Goal: Task Accomplishment & Management: Complete application form

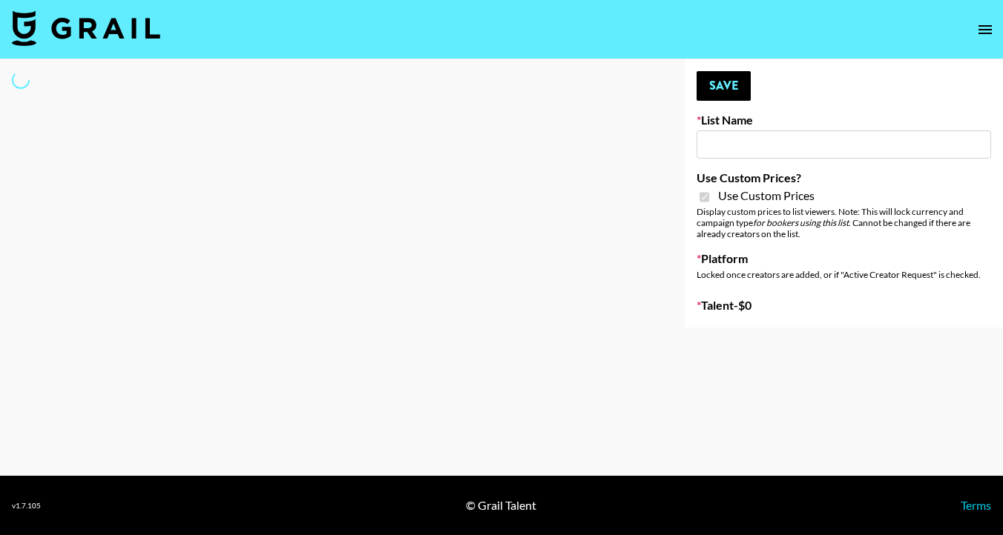
type input "[PERSON_NAME] Make-Up AI Assistant"
checkbox input "true"
select select "Brand"
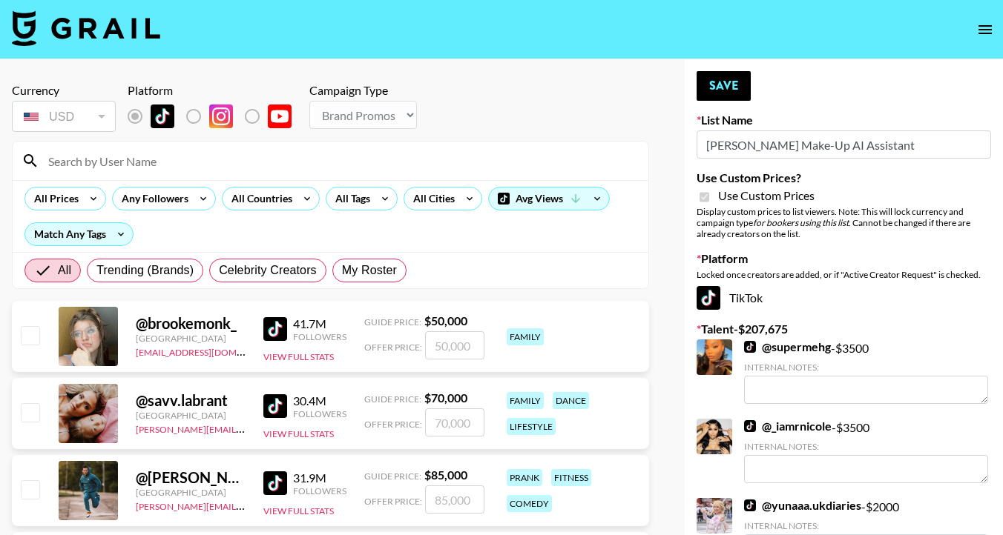
click at [362, 157] on input at bounding box center [339, 161] width 600 height 24
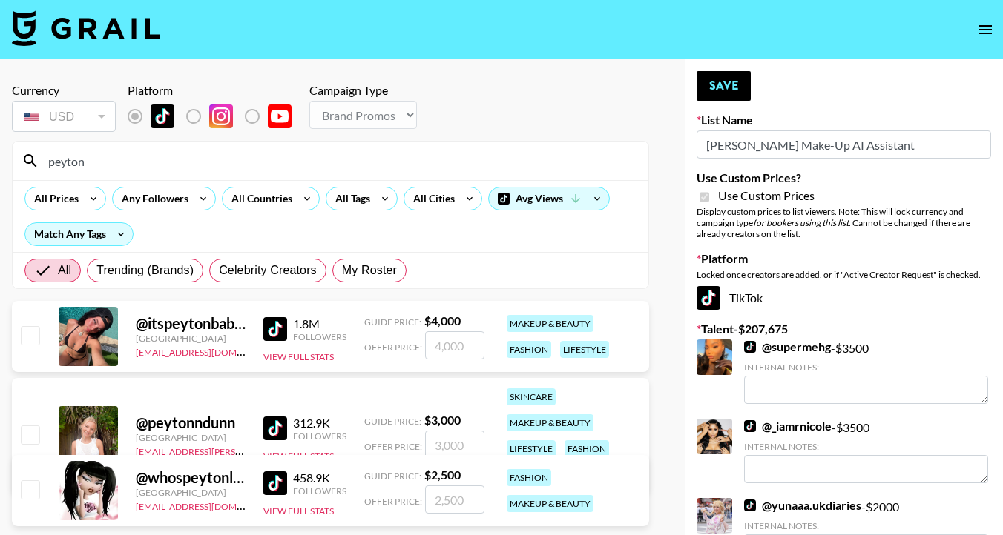
type input "peyton"
click at [32, 432] on input "checkbox" at bounding box center [30, 435] width 18 height 18
checkbox input "true"
type input "3000"
click at [464, 441] on input "3000" at bounding box center [454, 445] width 59 height 28
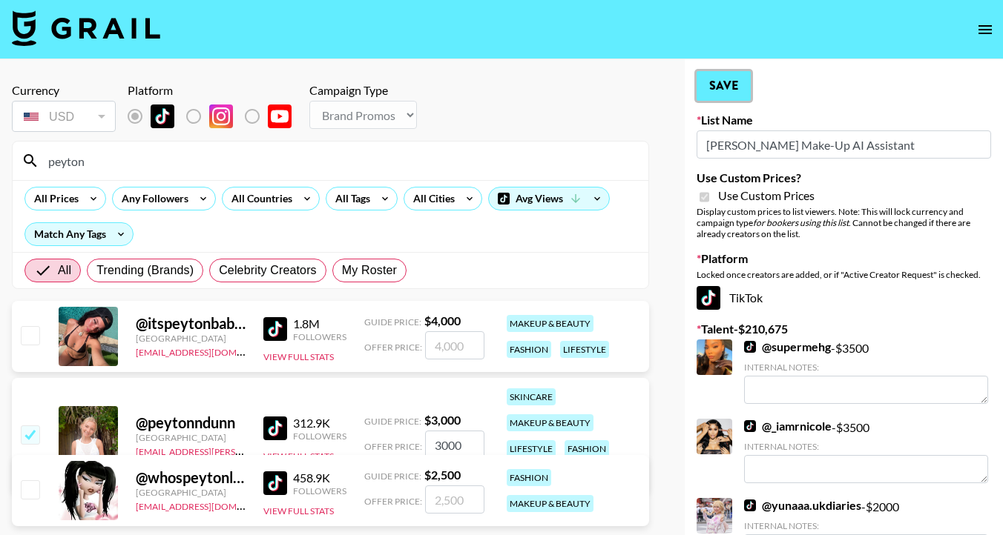
click at [729, 82] on button "Save" at bounding box center [723, 86] width 54 height 30
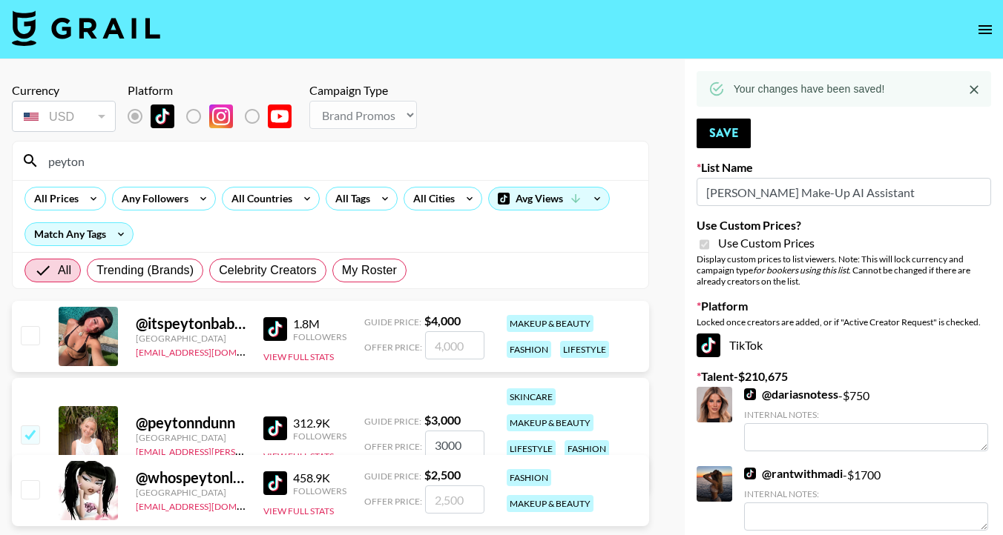
click at [136, 163] on input "peyton" at bounding box center [339, 161] width 600 height 24
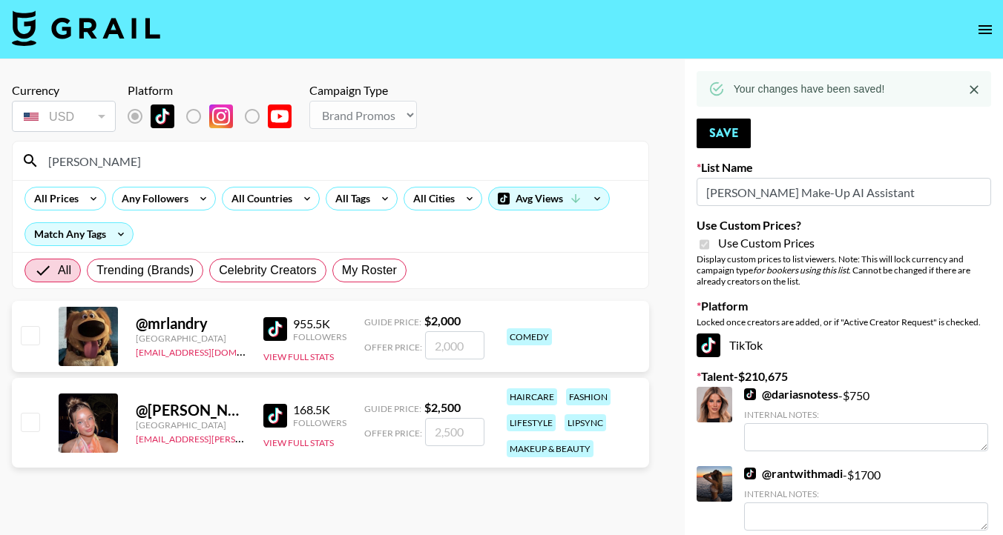
type input "[PERSON_NAME]"
click at [29, 426] on input "checkbox" at bounding box center [30, 422] width 18 height 18
checkbox input "true"
type input "2500"
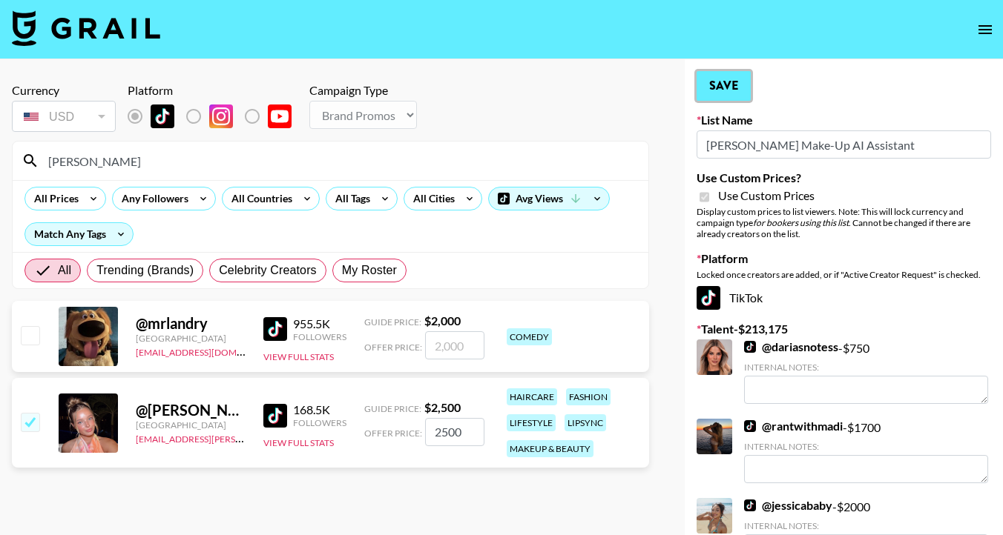
click at [726, 85] on button "Save" at bounding box center [723, 86] width 54 height 30
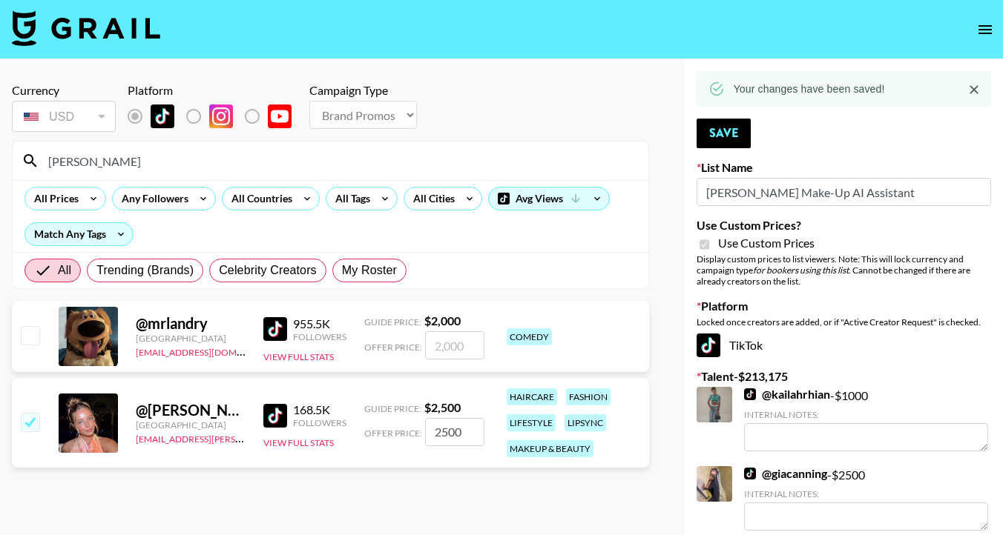
click at [158, 159] on input "[PERSON_NAME]" at bounding box center [339, 161] width 600 height 24
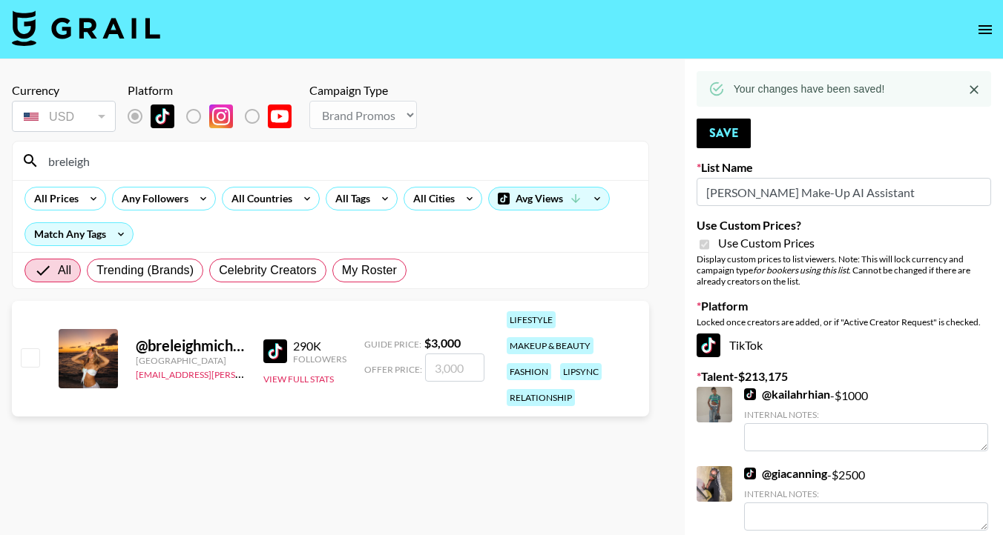
type input "breleigh"
click at [30, 362] on input "checkbox" at bounding box center [30, 358] width 18 height 18
checkbox input "true"
type input "3000"
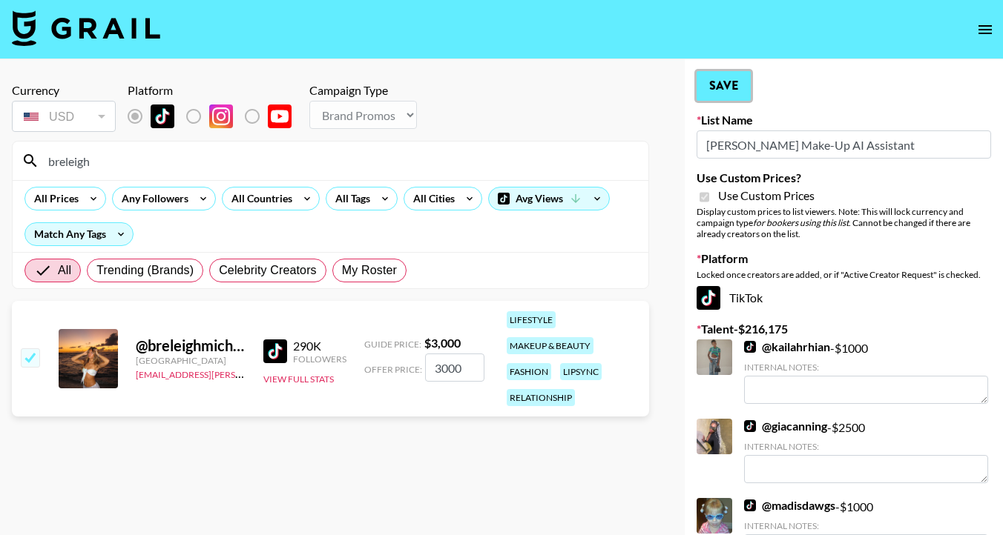
click at [735, 83] on button "Save" at bounding box center [723, 86] width 54 height 30
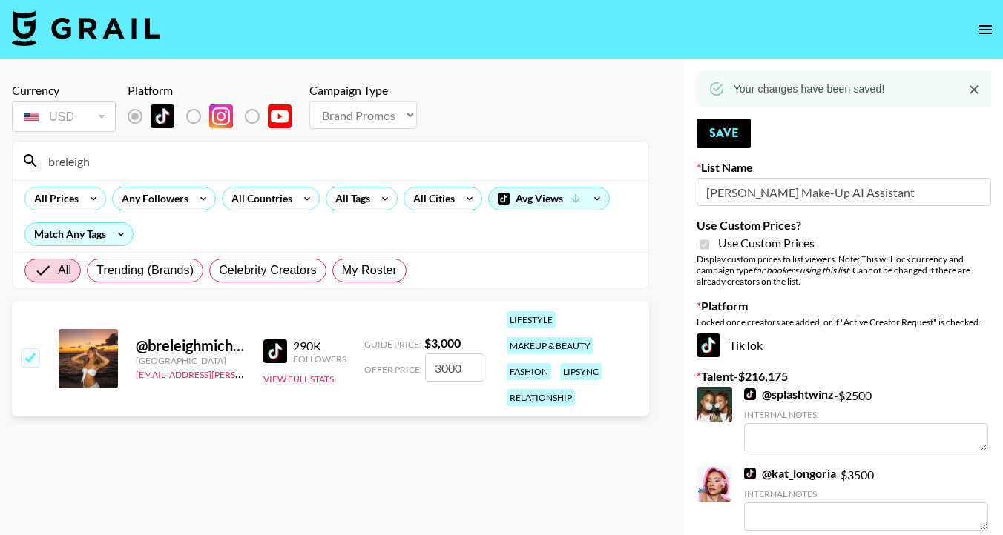
click at [373, 162] on input "breleigh" at bounding box center [339, 161] width 600 height 24
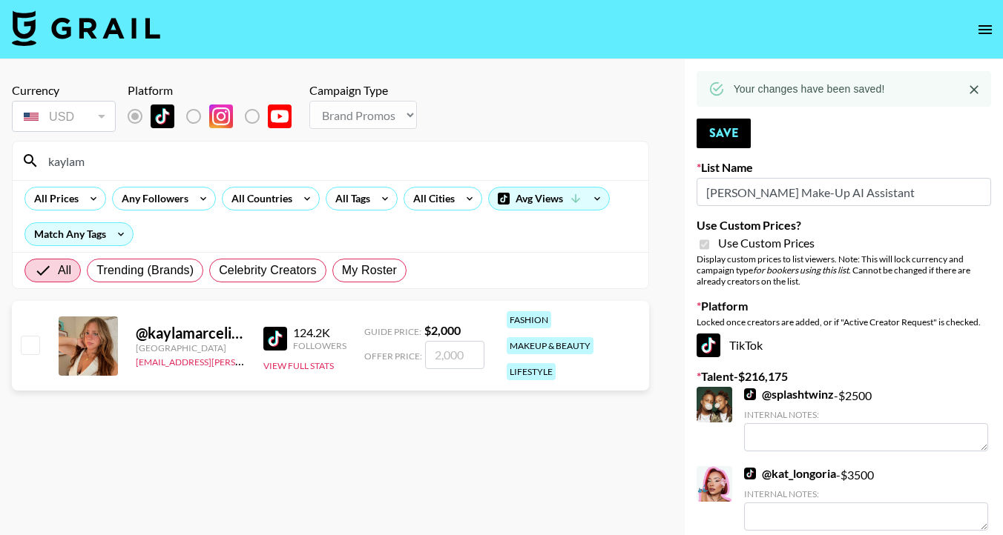
type input "kaylam"
click at [27, 347] on input "checkbox" at bounding box center [30, 345] width 18 height 18
checkbox input "true"
type input "2000"
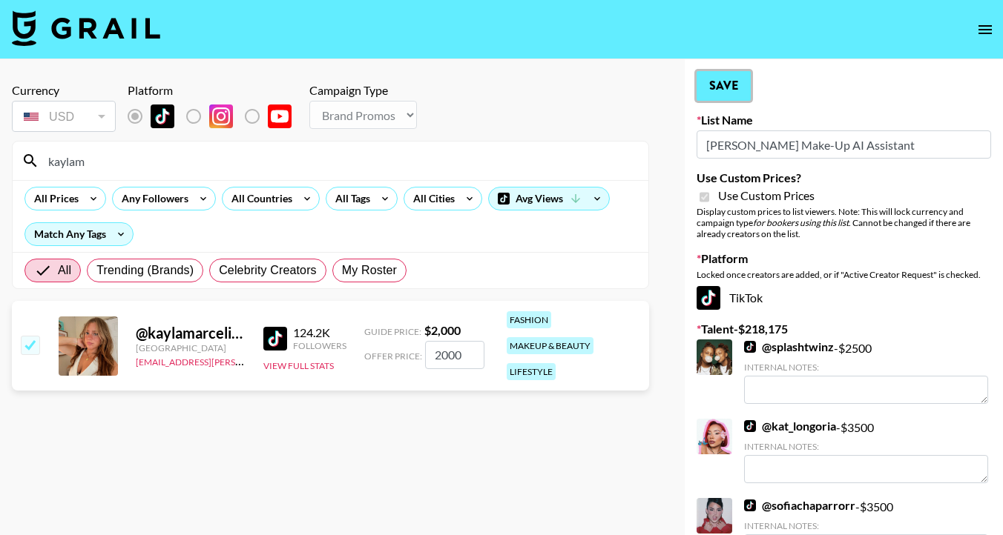
click at [731, 90] on button "Save" at bounding box center [723, 86] width 54 height 30
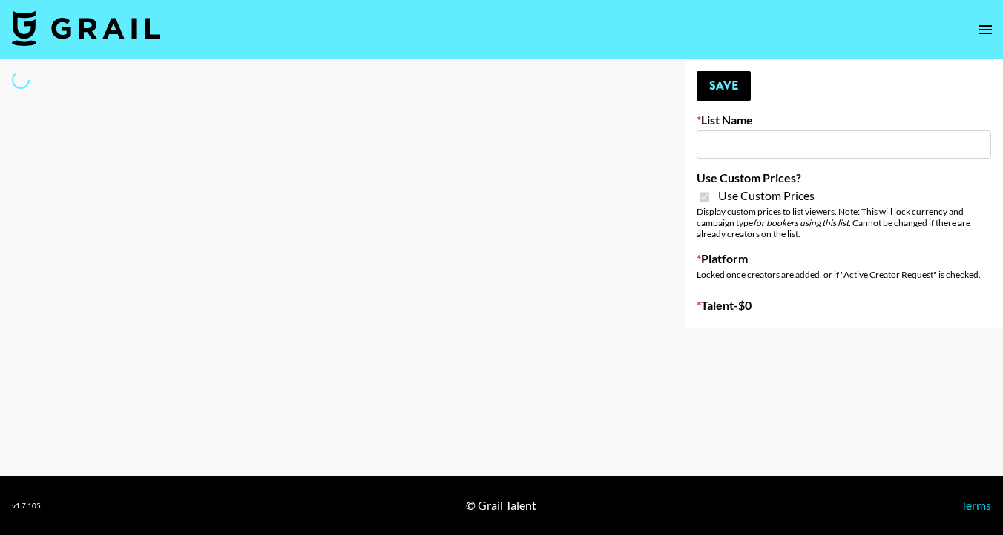
type input "Hetras"
checkbox input "true"
select select "Brand"
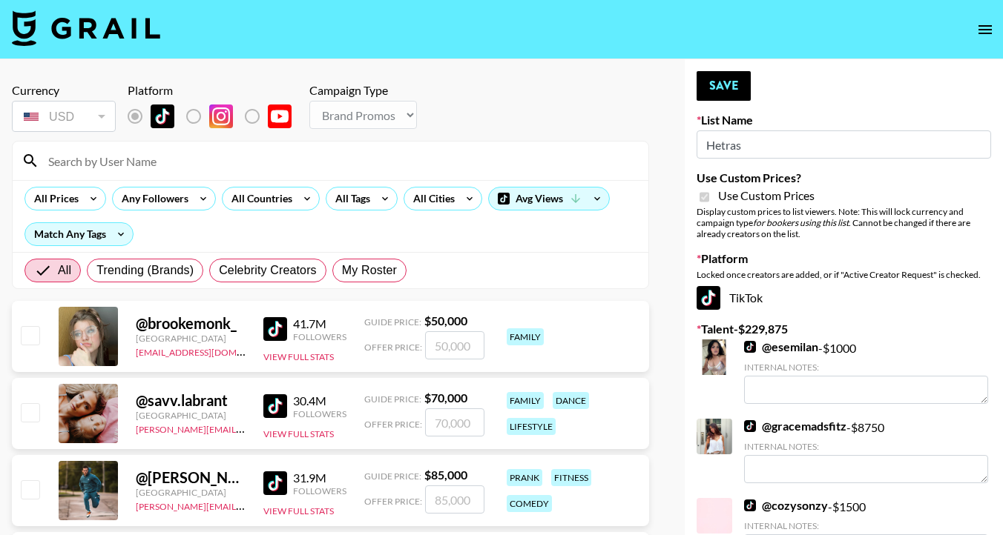
click at [291, 161] on input at bounding box center [339, 161] width 600 height 24
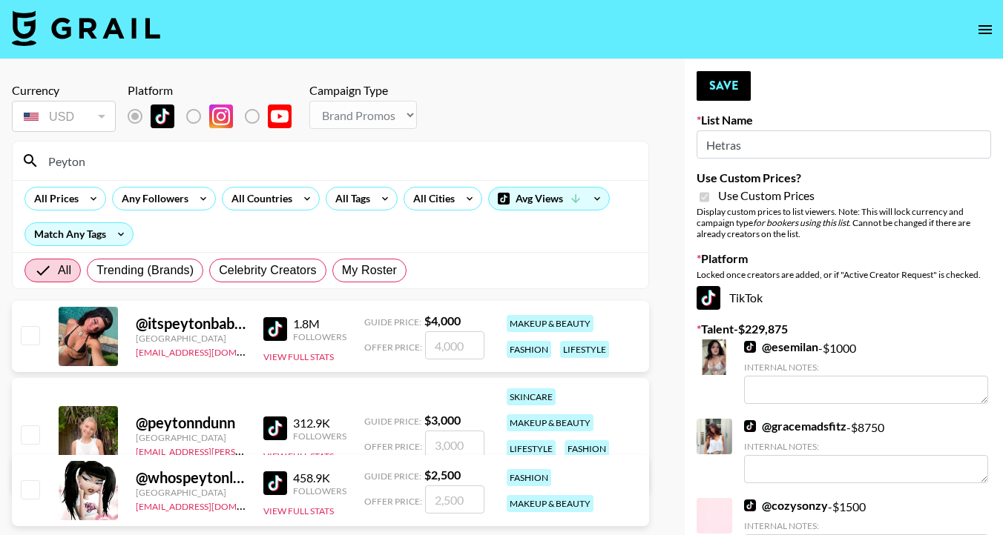
type input "Peyton"
click at [35, 432] on input "checkbox" at bounding box center [30, 435] width 18 height 18
checkbox input "true"
type input "3000"
click at [711, 92] on button "Save" at bounding box center [723, 86] width 54 height 30
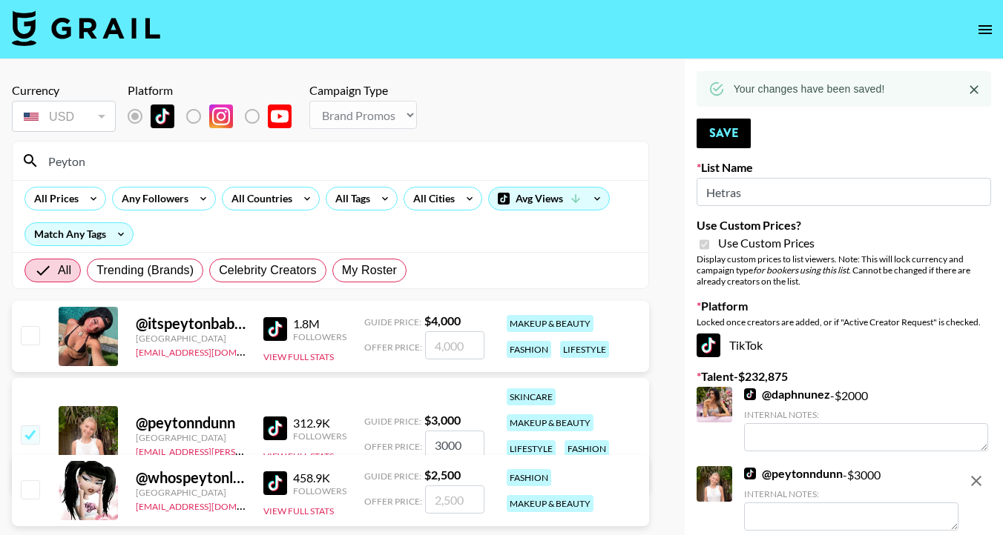
click at [429, 163] on input "Peyton" at bounding box center [339, 161] width 600 height 24
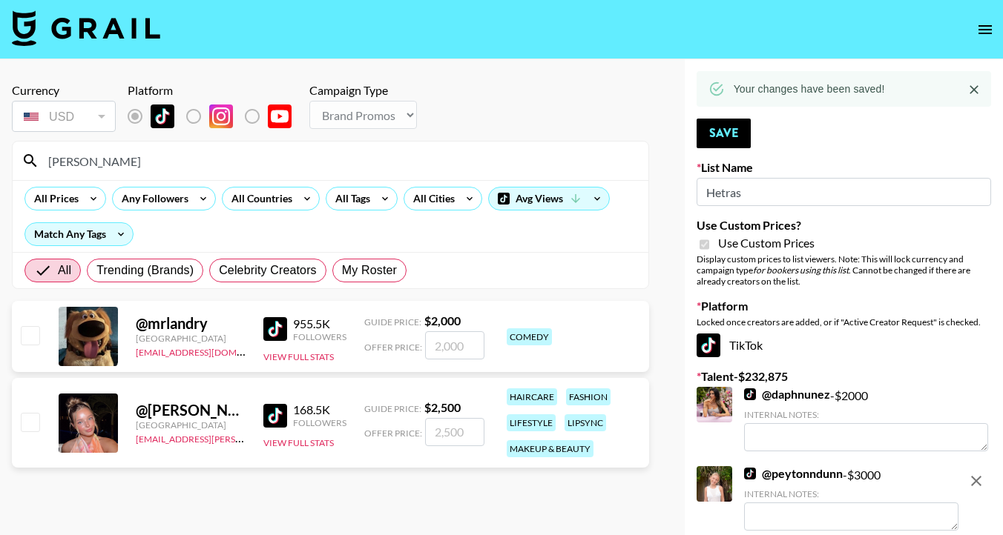
type input "[PERSON_NAME]"
click at [30, 418] on input "checkbox" at bounding box center [30, 422] width 18 height 18
checkbox input "true"
type input "2500"
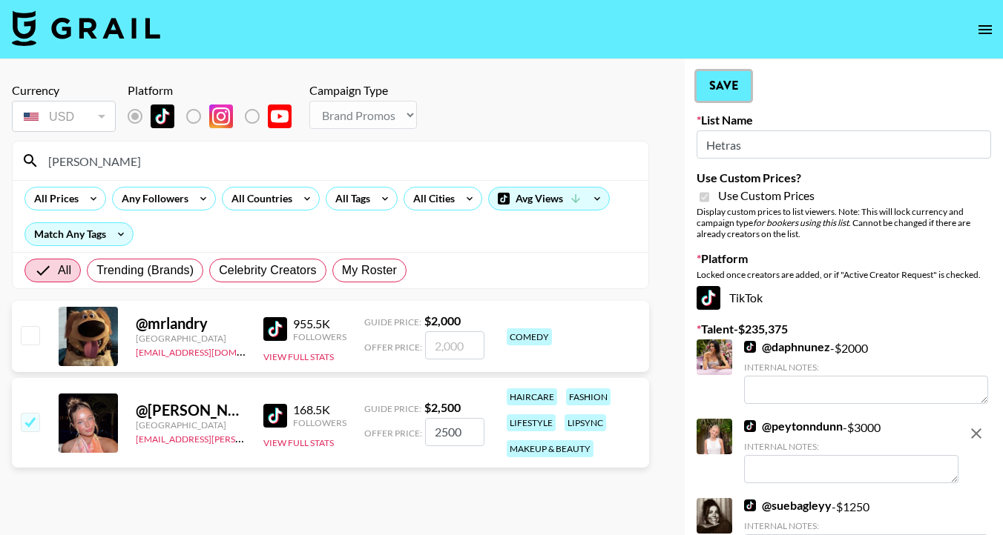
click at [708, 94] on button "Save" at bounding box center [723, 86] width 54 height 30
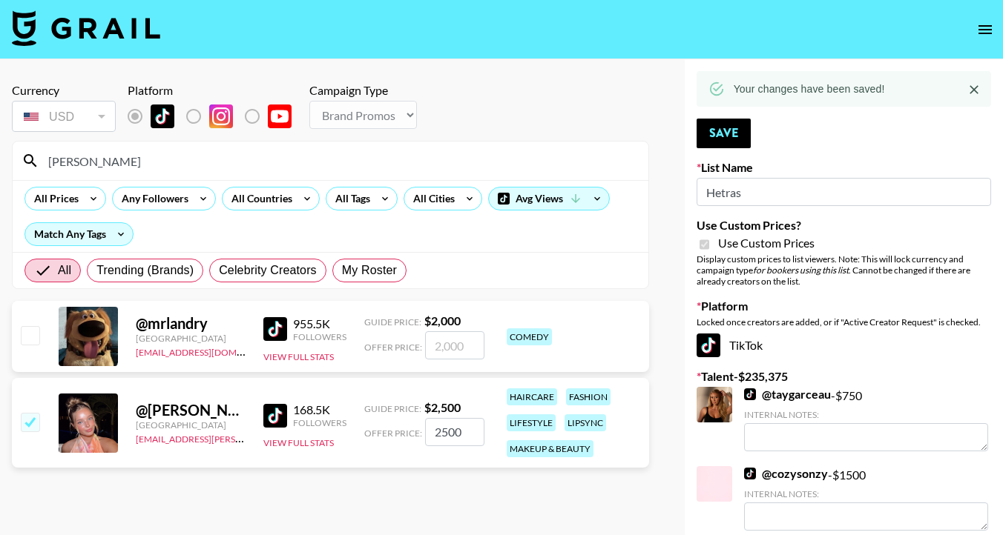
click at [326, 162] on input "[PERSON_NAME]" at bounding box center [339, 161] width 600 height 24
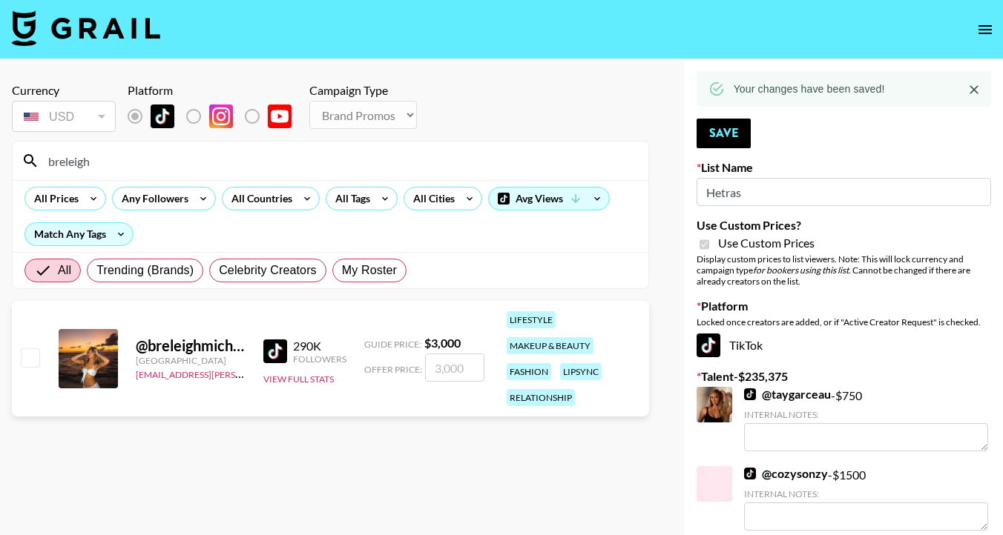
type input "breleigh"
click at [33, 356] on input "checkbox" at bounding box center [30, 358] width 18 height 18
checkbox input "true"
type input "3000"
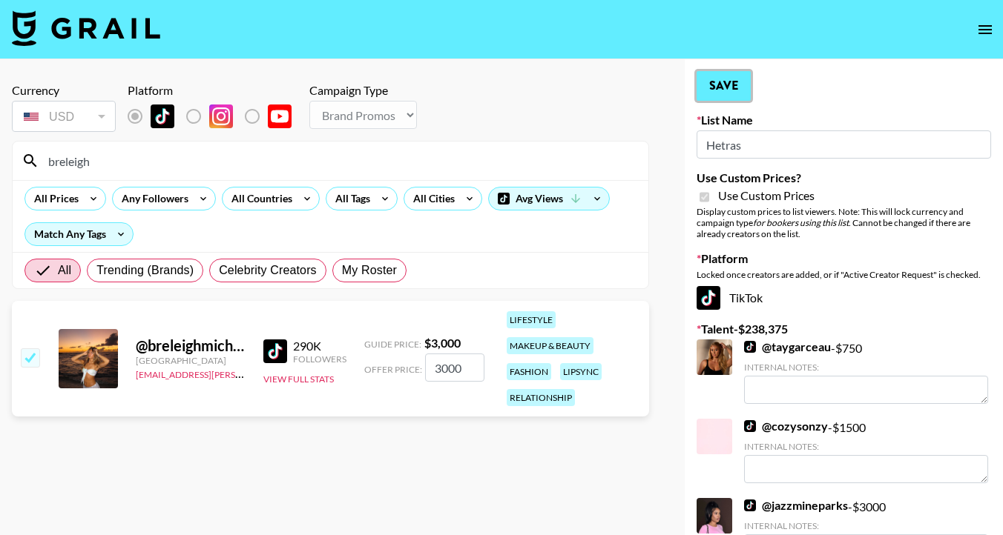
click at [728, 87] on button "Save" at bounding box center [723, 86] width 54 height 30
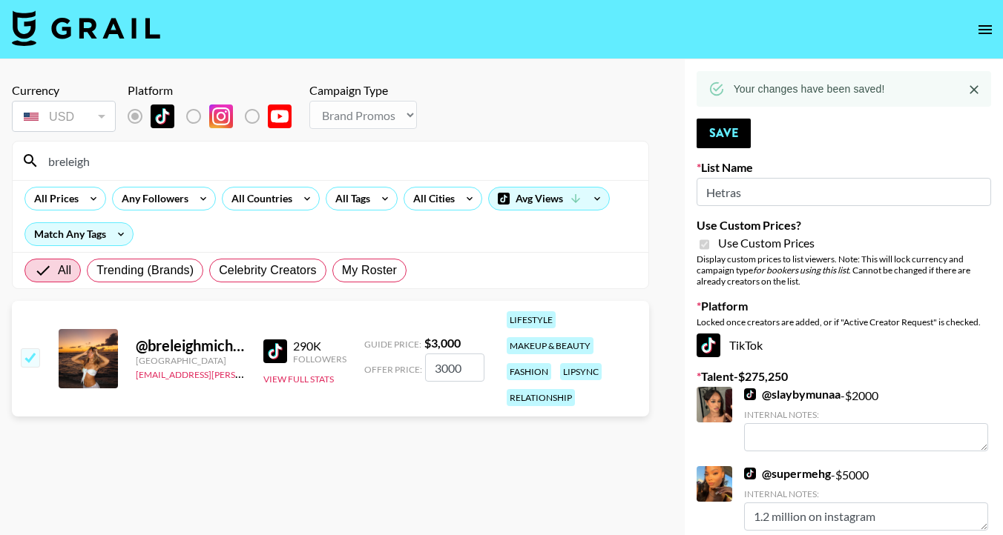
click at [122, 38] on img at bounding box center [86, 28] width 148 height 36
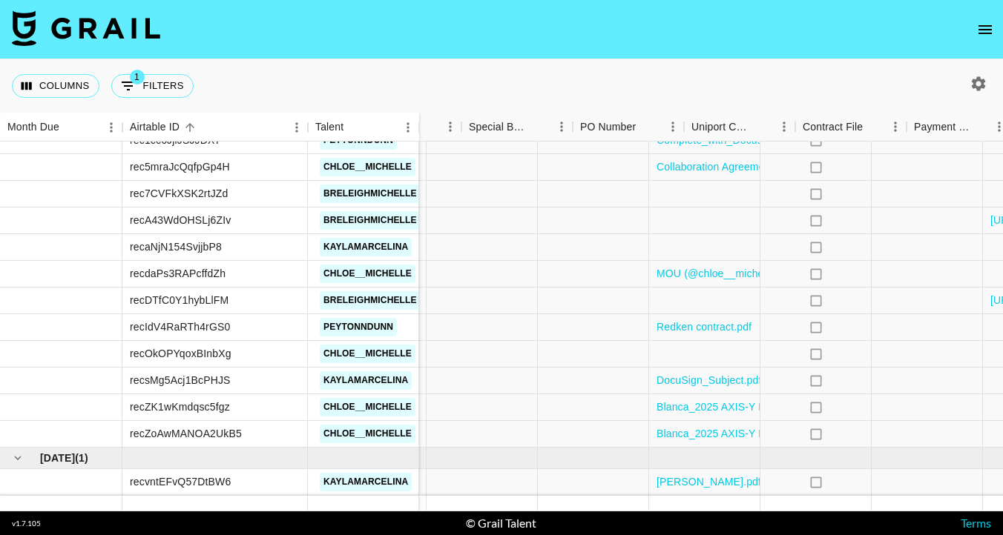
scroll to position [874, 1348]
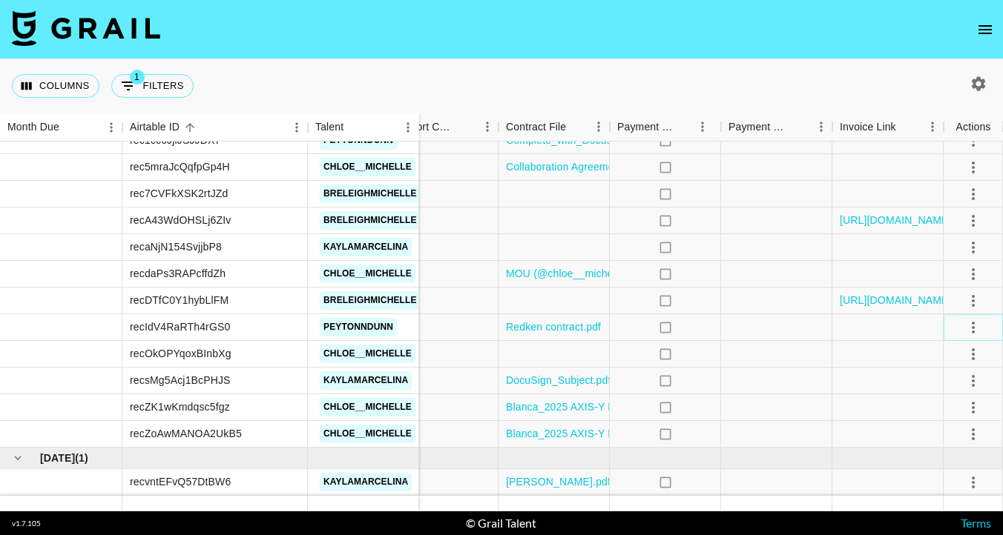
click at [970, 330] on icon "select merge strategy" at bounding box center [973, 328] width 18 height 18
click at [940, 439] on li "Cancel" at bounding box center [954, 439] width 96 height 27
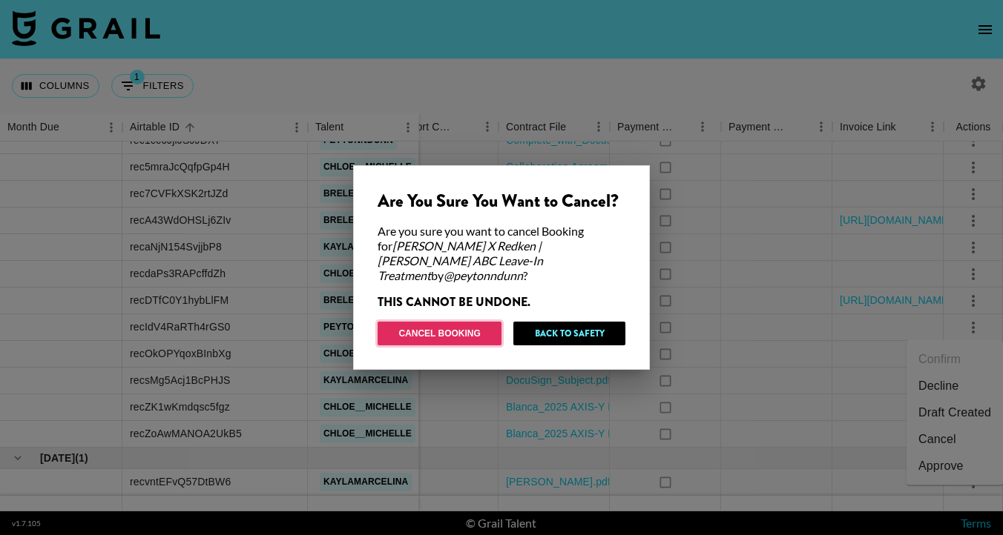
click at [432, 329] on button "Cancel Booking" at bounding box center [439, 334] width 124 height 24
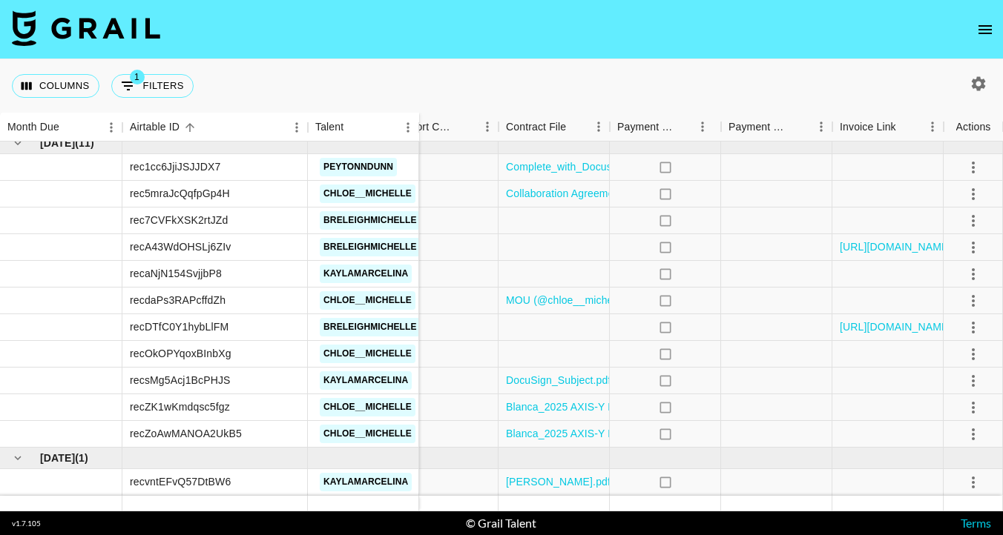
scroll to position [848, 1348]
click at [992, 31] on icon "open drawer" at bounding box center [985, 30] width 18 height 18
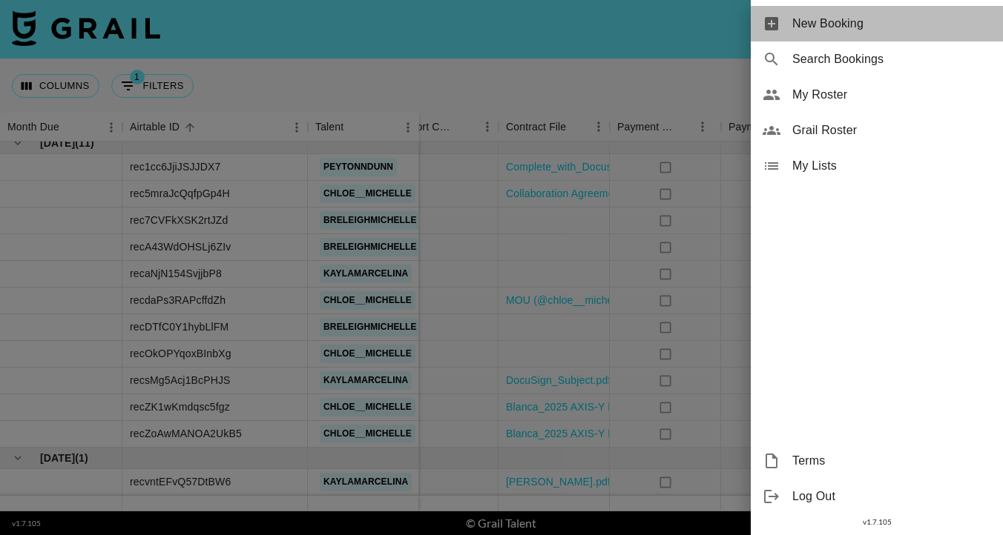
click at [853, 35] on div "New Booking" at bounding box center [877, 24] width 252 height 36
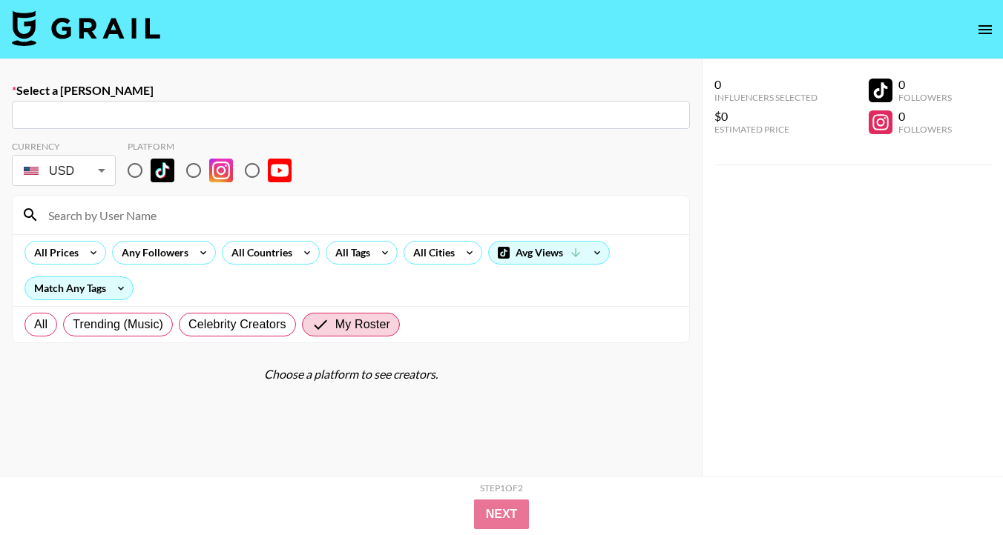
click at [323, 113] on input "text" at bounding box center [351, 115] width 660 height 17
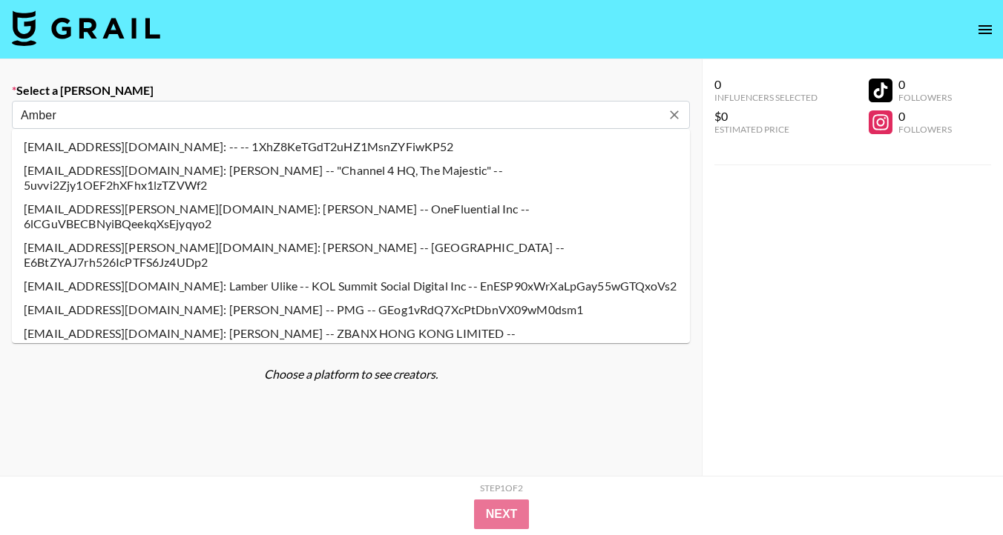
type input "[EMAIL_ADDRESS][PERSON_NAME][DOMAIN_NAME]: [PERSON_NAME] -- Loreal -- LXGwbUOSS…"
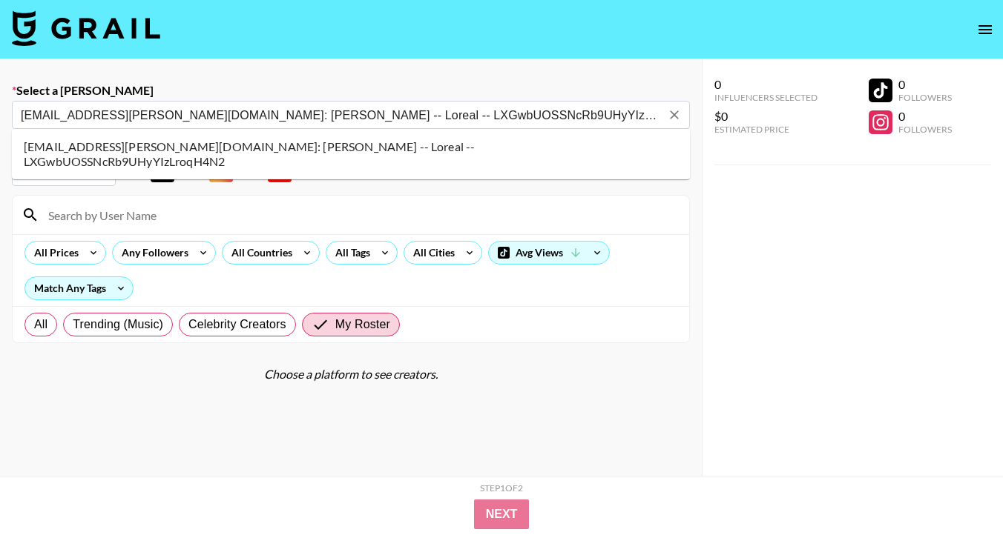
click at [214, 148] on li "[EMAIL_ADDRESS][PERSON_NAME][DOMAIN_NAME]: [PERSON_NAME] -- Loreal -- LXGwbUOSS…" at bounding box center [351, 154] width 678 height 39
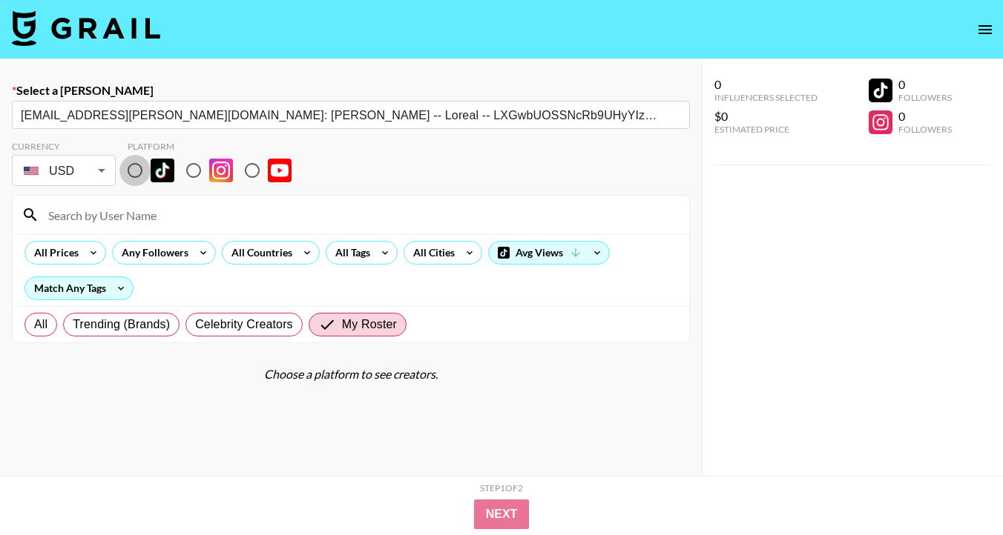
click at [134, 173] on input "radio" at bounding box center [134, 170] width 31 height 31
radio input "true"
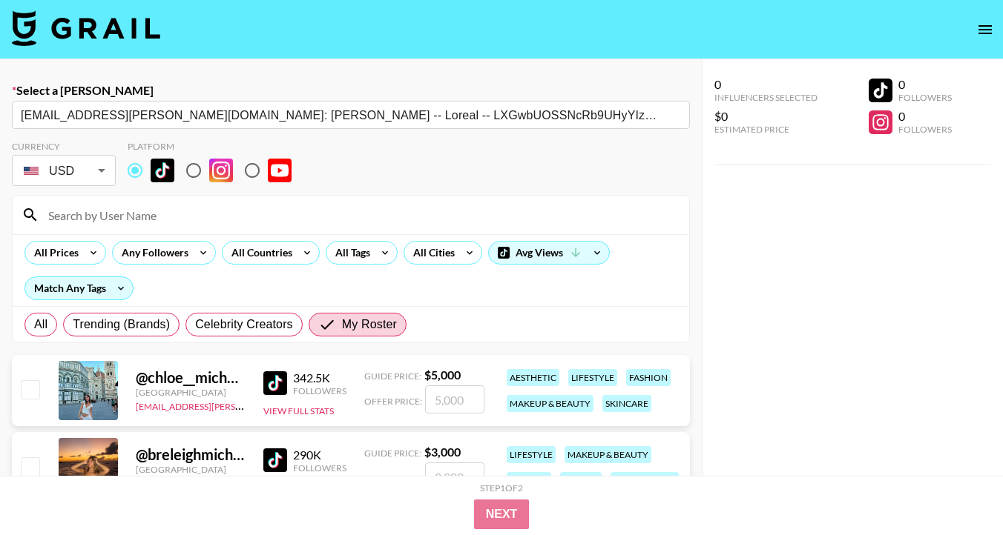
click at [118, 211] on input at bounding box center [359, 215] width 641 height 24
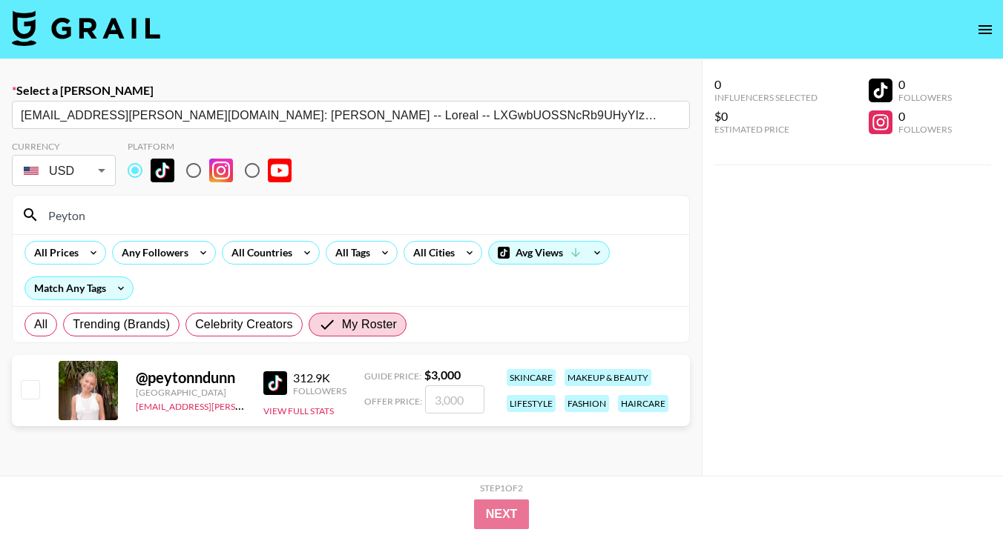
type input "Peyton"
click at [36, 396] on input "checkbox" at bounding box center [30, 389] width 18 height 18
checkbox input "true"
type input "3000"
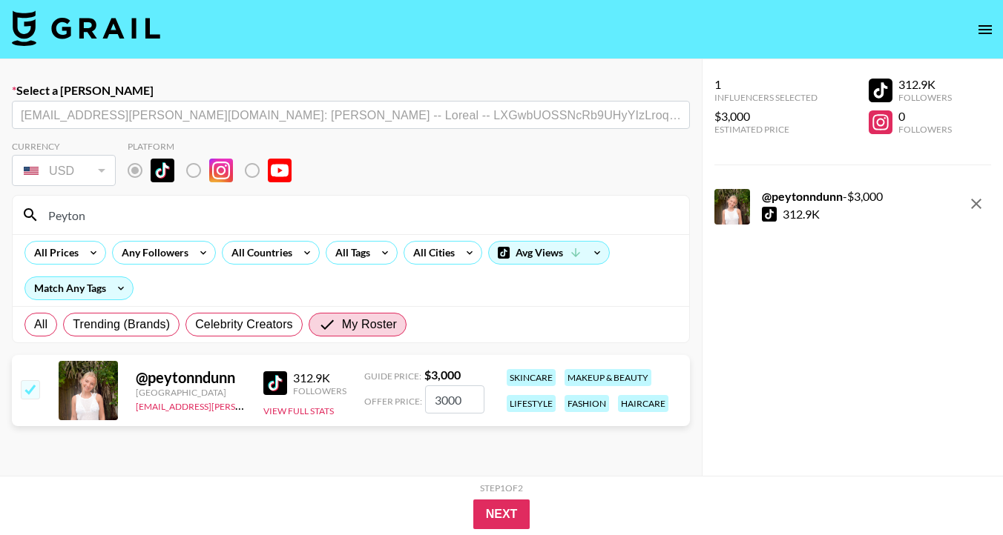
drag, startPoint x: 469, startPoint y: 402, endPoint x: 399, endPoint y: 400, distance: 69.7
click at [399, 400] on div "Offer Price: 3000" at bounding box center [424, 400] width 120 height 28
checkbox input "true"
type input "2000"
click at [496, 512] on button "Next" at bounding box center [501, 515] width 57 height 30
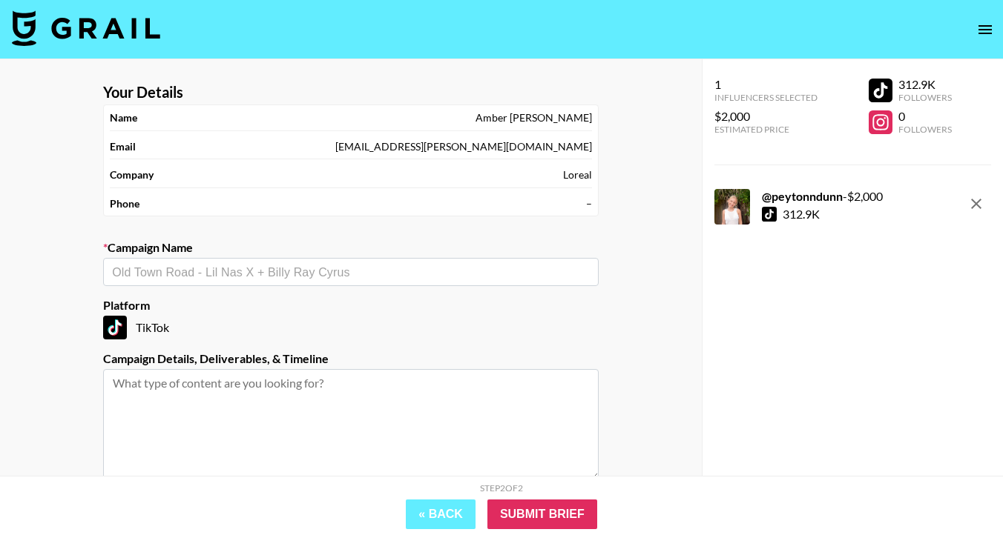
click at [379, 280] on div "​" at bounding box center [350, 272] width 495 height 28
paste input "Redken [PERSON_NAME] Leave-It In [DATE]"
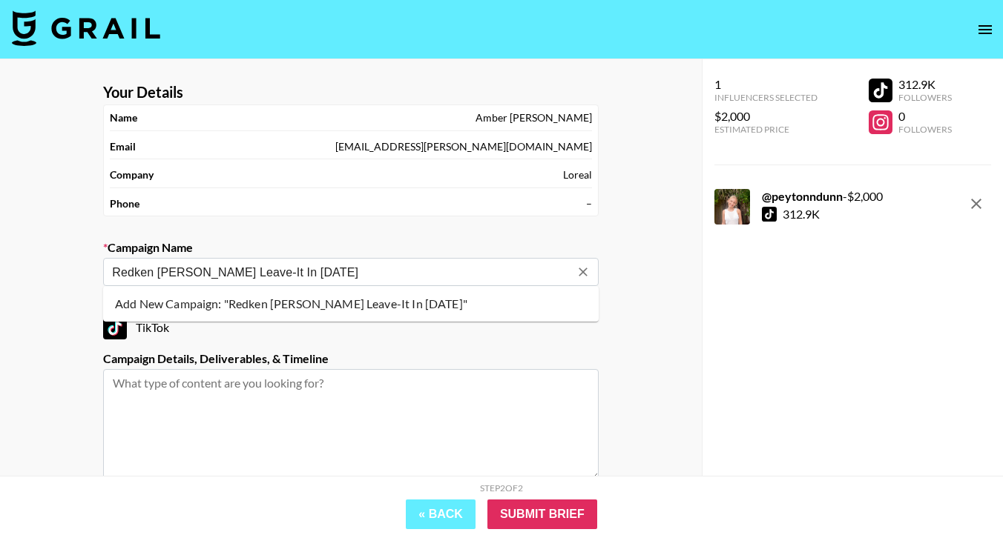
click at [303, 309] on li "Add New Campaign: "Redken [PERSON_NAME] Leave-It In [DATE]"" at bounding box center [350, 304] width 495 height 24
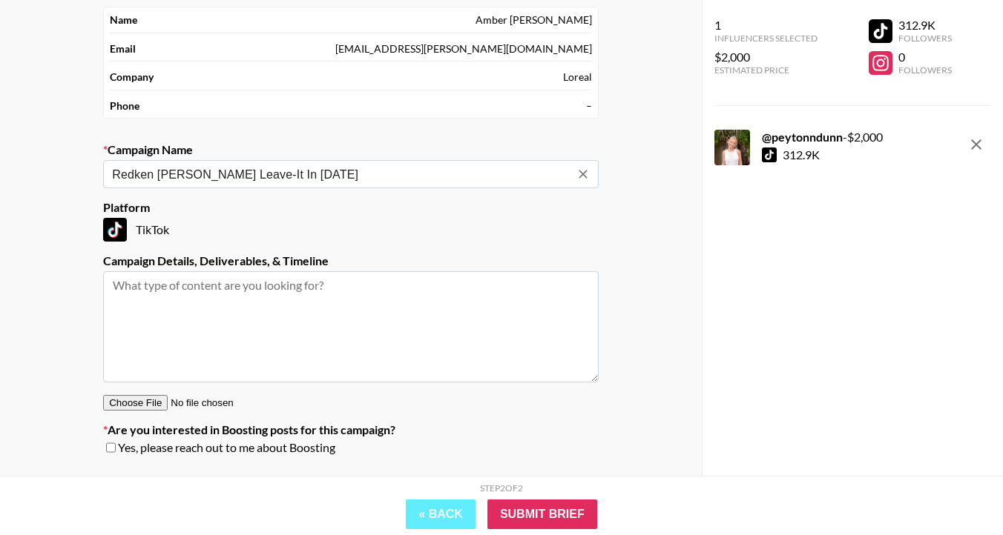
scroll to position [136, 0]
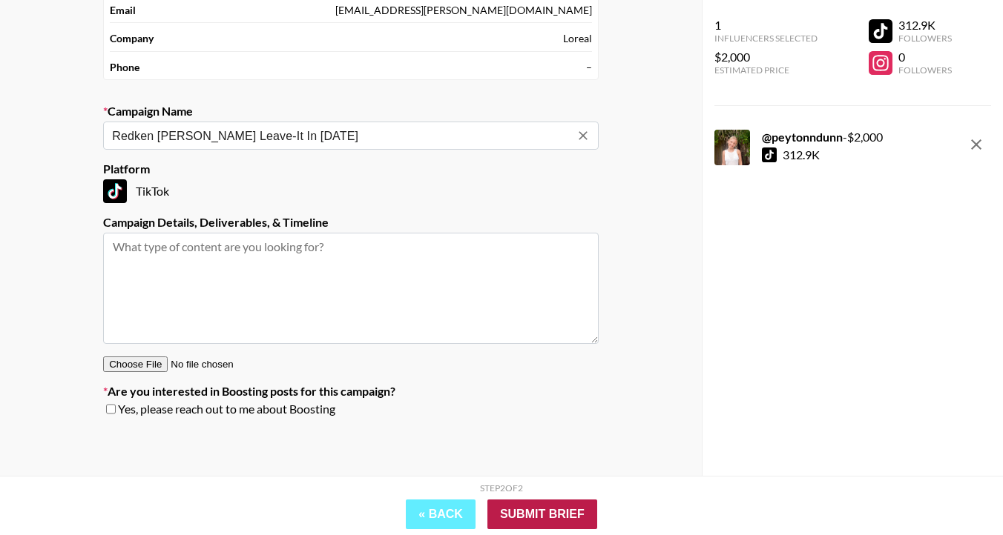
type input "Redken [PERSON_NAME] Leave-It In [DATE]"
click at [513, 510] on input "Submit Brief" at bounding box center [542, 515] width 110 height 30
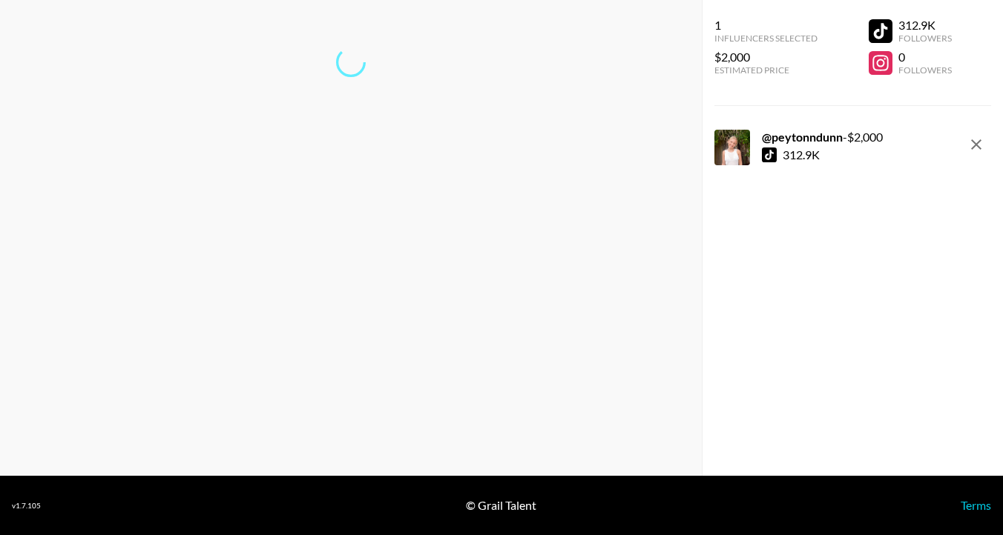
scroll to position [59, 0]
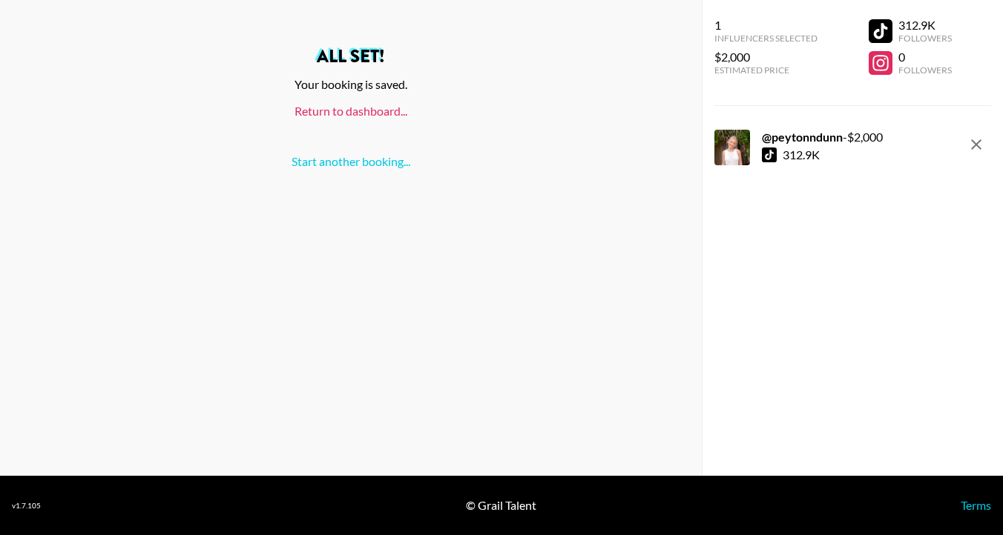
click at [377, 114] on link "Return to dashboard..." at bounding box center [350, 111] width 113 height 14
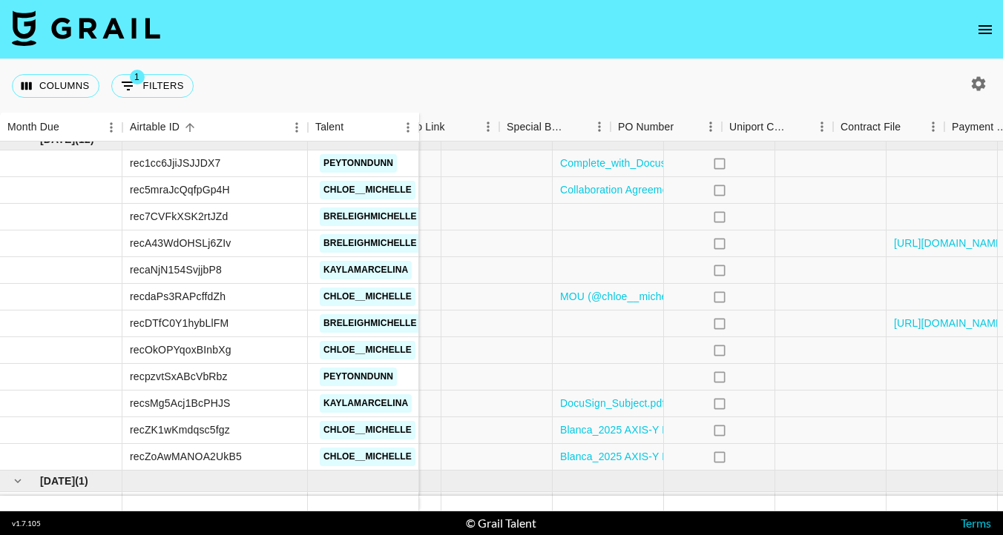
scroll to position [851, 1348]
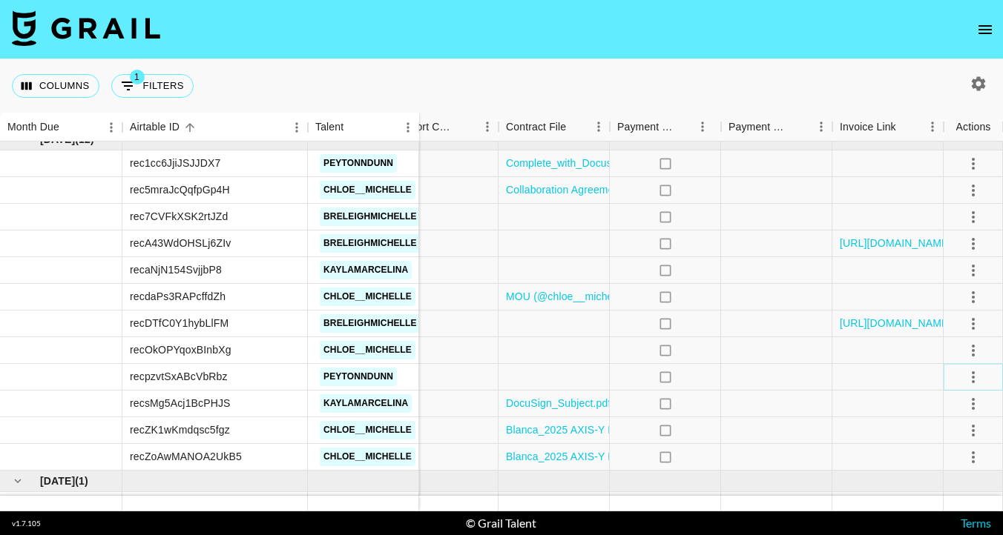
click at [975, 380] on icon "select merge strategy" at bounding box center [973, 378] width 18 height 18
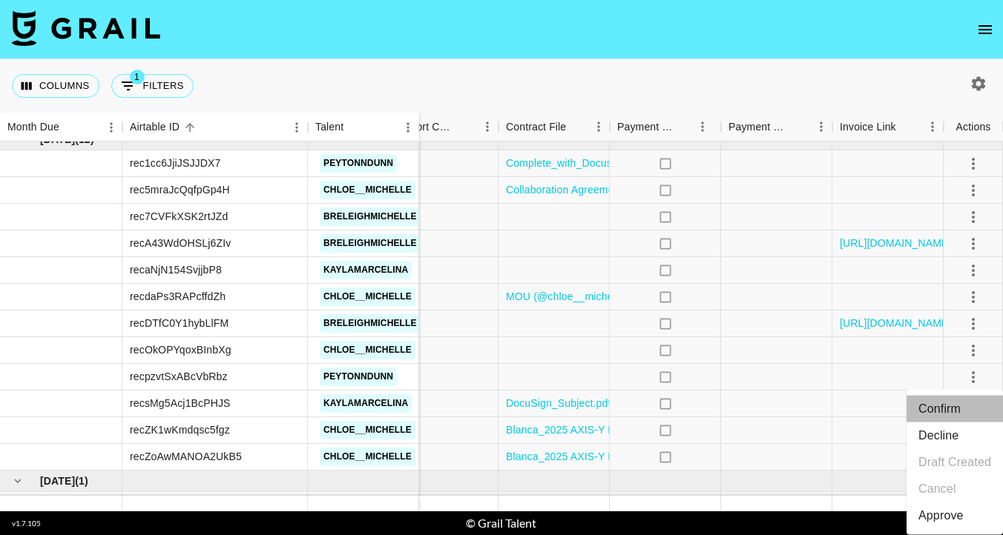
click at [940, 411] on li "Confirm" at bounding box center [954, 409] width 96 height 27
click at [558, 379] on div at bounding box center [553, 377] width 111 height 27
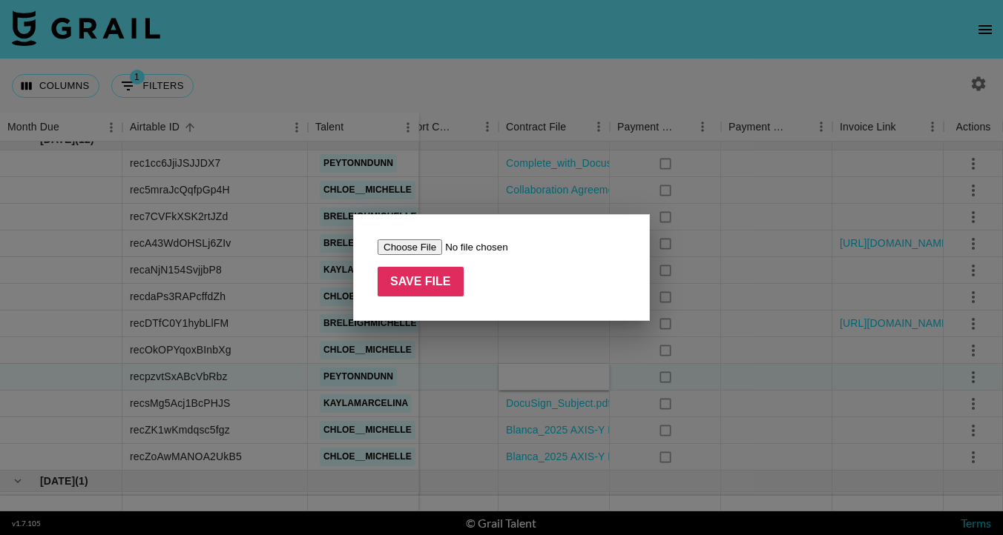
click at [406, 248] on input "file" at bounding box center [471, 248] width 188 height 16
type input "C:\fakepath\Redken contract.pdf"
click at [437, 275] on input "Save File" at bounding box center [420, 282] width 86 height 30
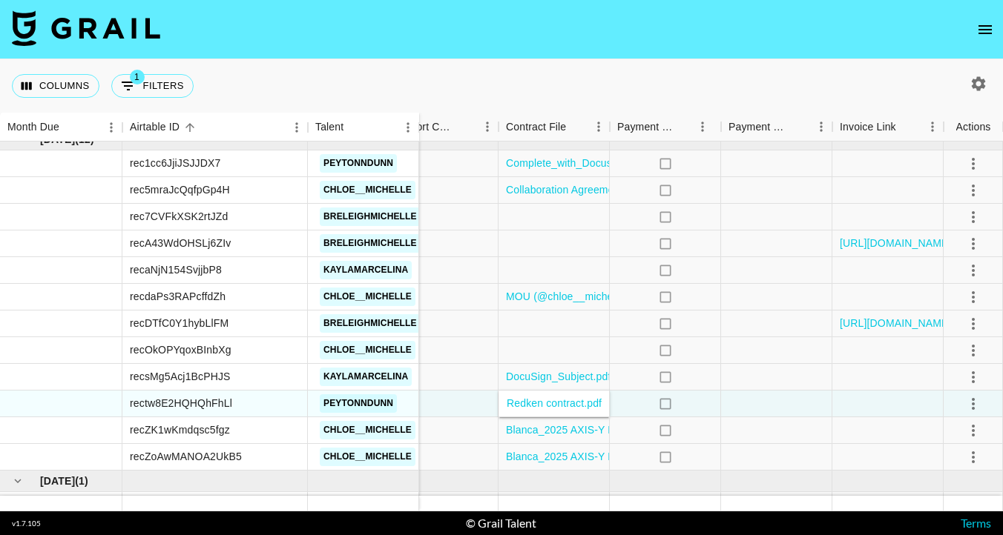
click at [575, 86] on div "Columns 1 Filters + Booking" at bounding box center [501, 85] width 1003 height 53
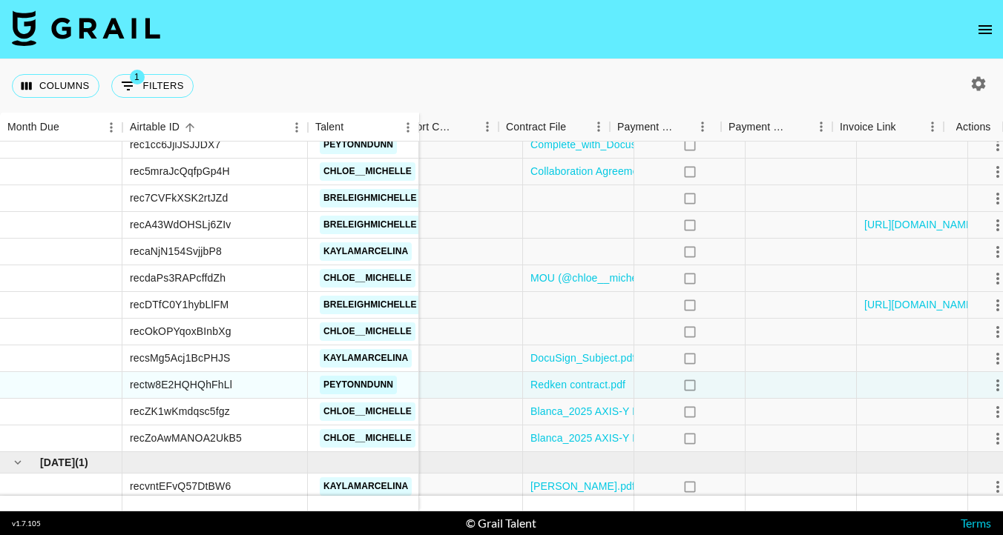
scroll to position [870, 1348]
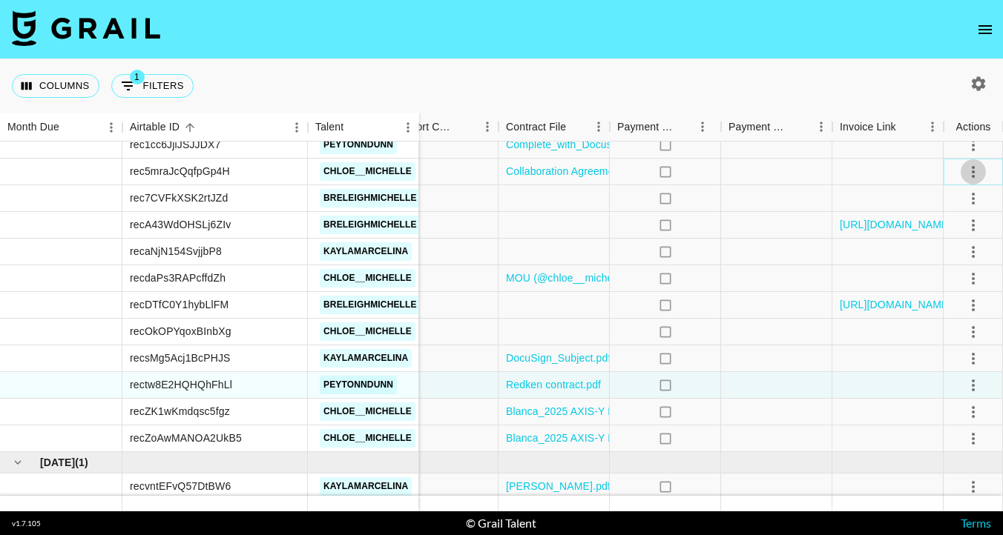
click at [977, 164] on icon "select merge strategy" at bounding box center [973, 172] width 18 height 18
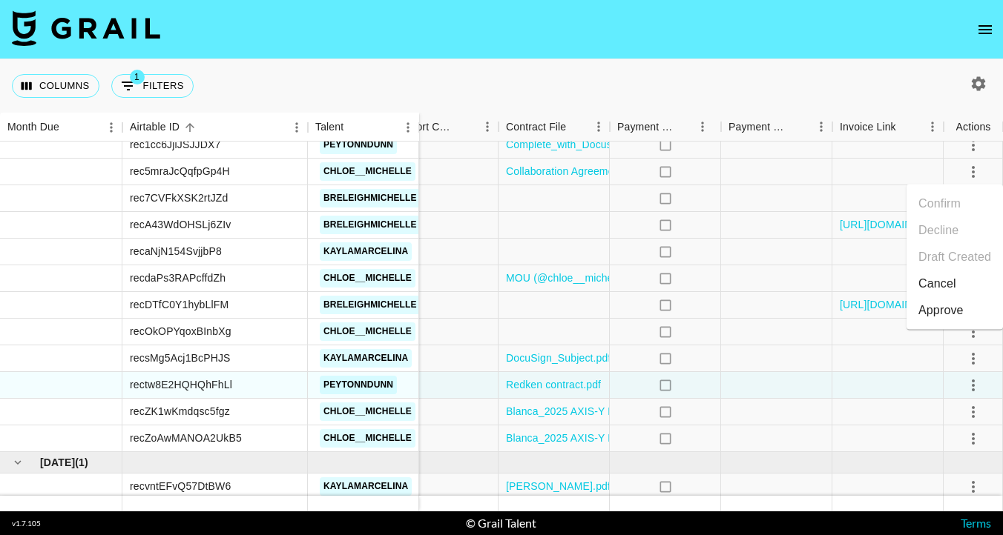
click at [933, 285] on li "Cancel" at bounding box center [954, 284] width 96 height 27
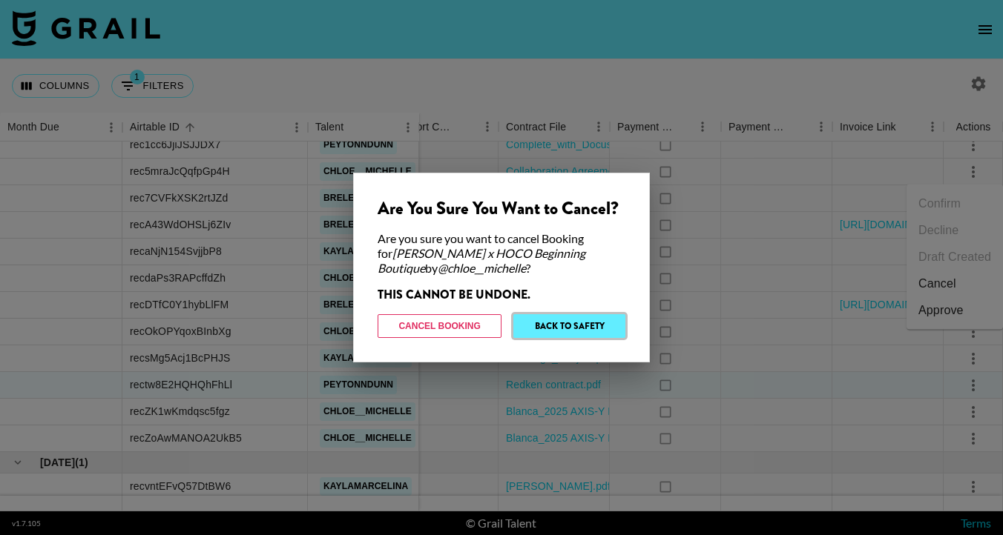
click at [550, 324] on button "Back to Safety" at bounding box center [569, 326] width 112 height 24
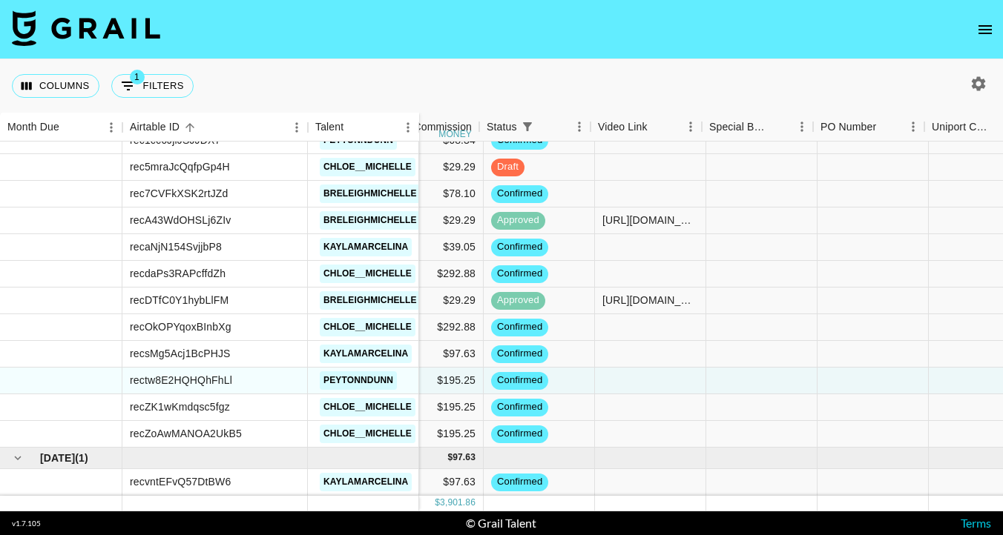
scroll to position [874, 811]
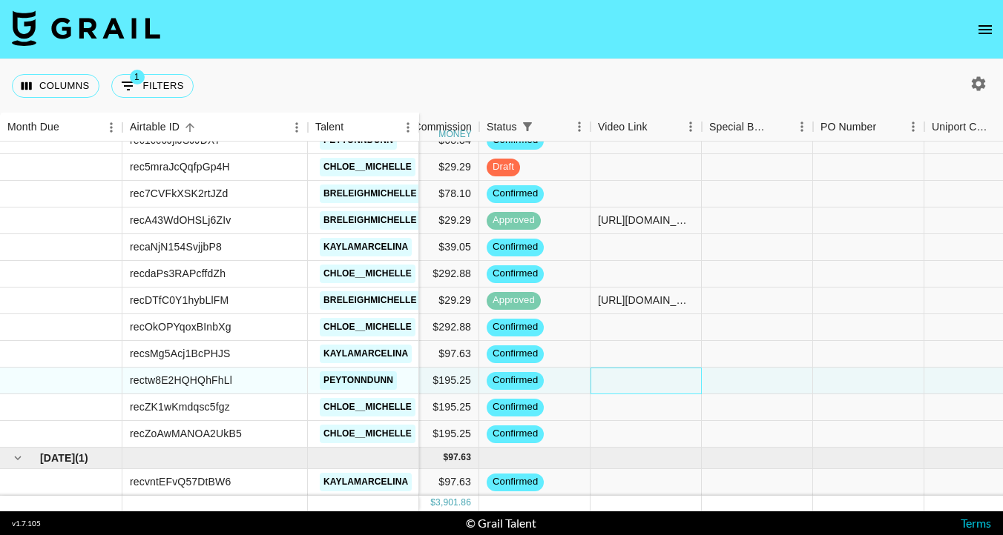
click at [609, 394] on div at bounding box center [645, 381] width 111 height 27
click at [609, 389] on div at bounding box center [645, 381] width 111 height 27
type input "https://www.tiktok.com/@peytonndunn/video/7556316688568814879"
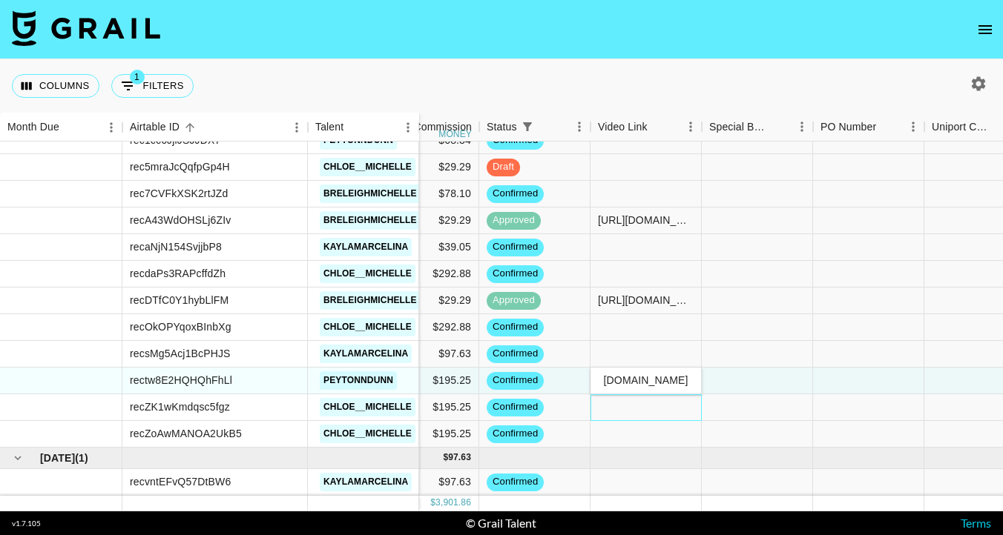
click at [637, 398] on div at bounding box center [645, 408] width 111 height 27
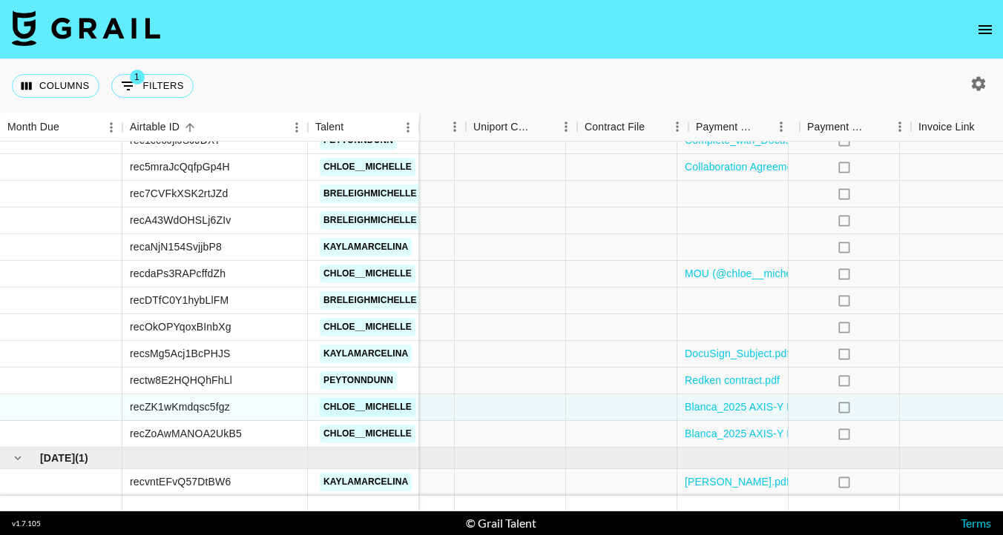
scroll to position [874, 1348]
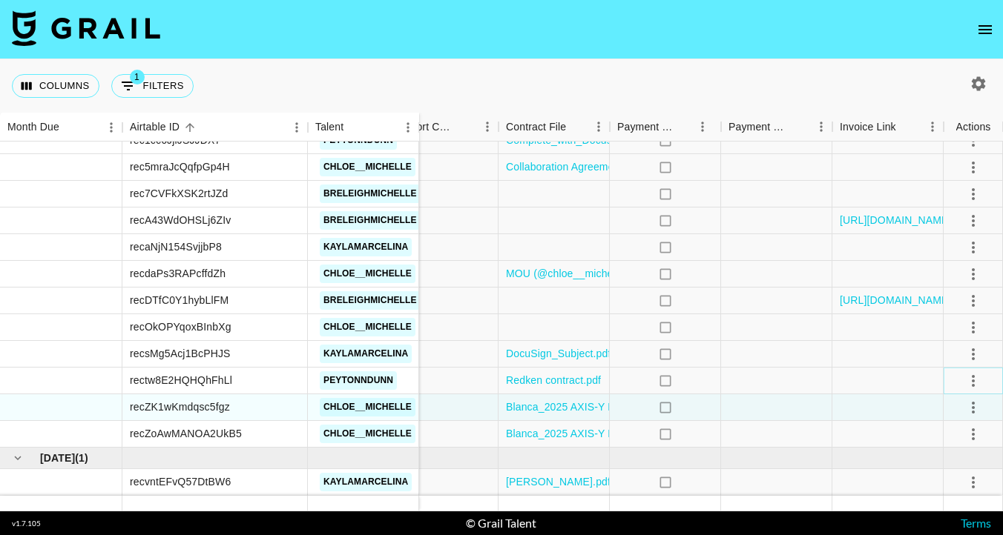
click at [975, 376] on icon "select merge strategy" at bounding box center [973, 381] width 18 height 18
click at [954, 354] on div "Approve" at bounding box center [940, 349] width 45 height 18
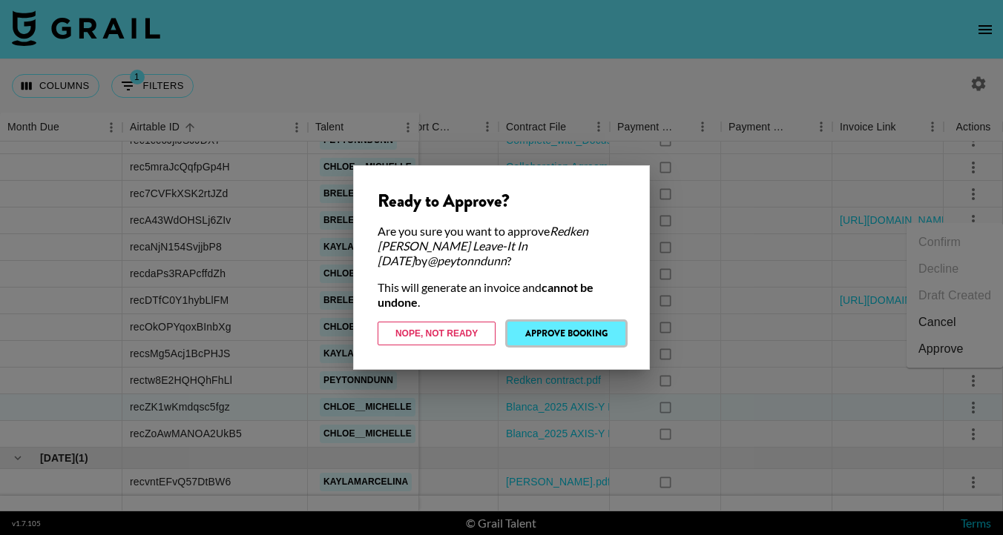
click at [576, 324] on button "Approve Booking" at bounding box center [566, 334] width 118 height 24
